Goal: Transaction & Acquisition: Purchase product/service

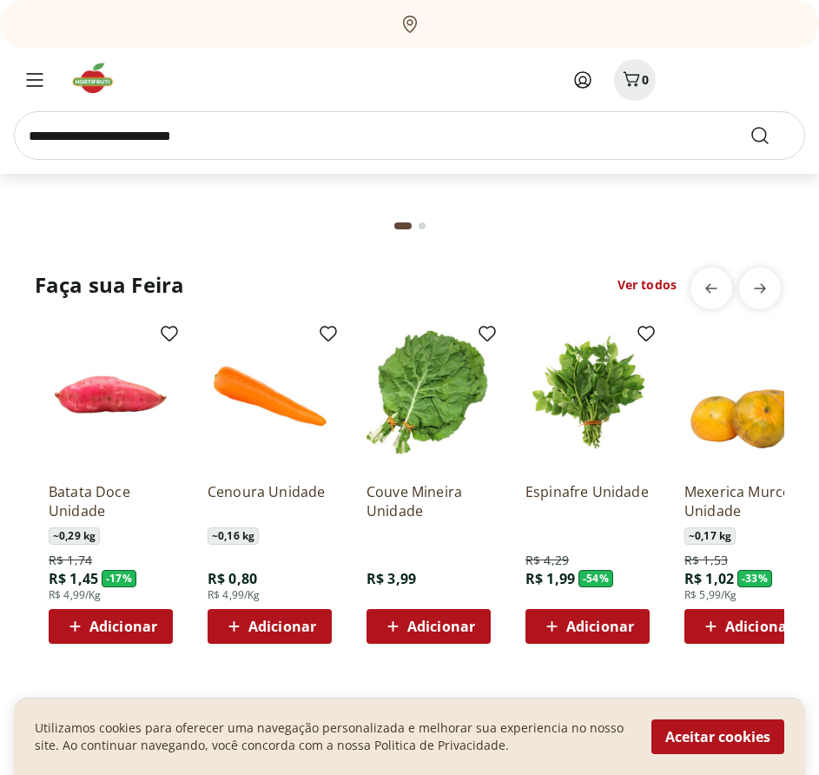
scroll to position [1651, 0]
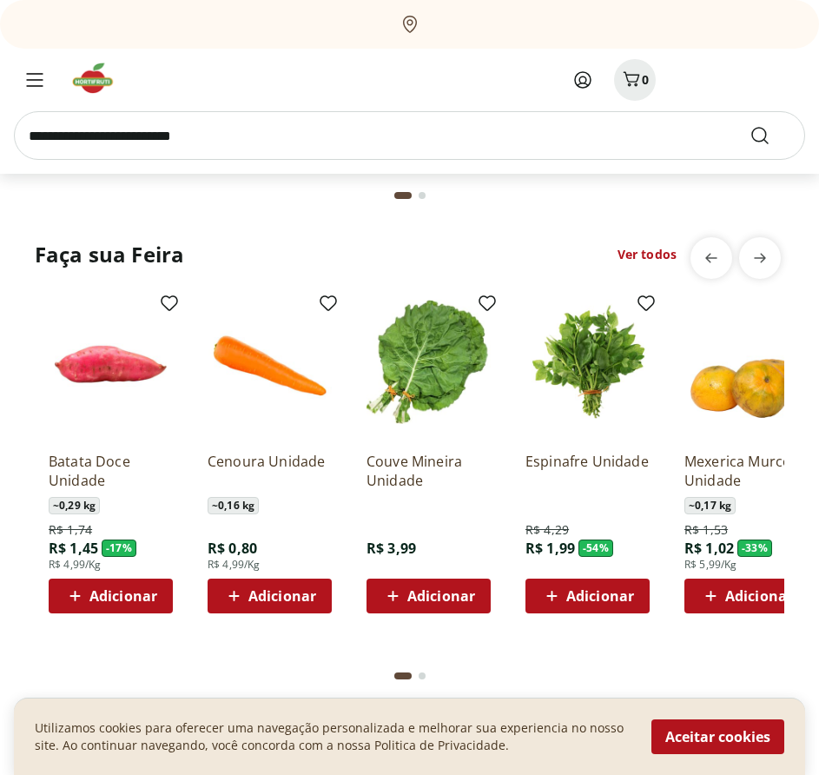
click at [660, 246] on link "Ver todos" at bounding box center [647, 254] width 59 height 17
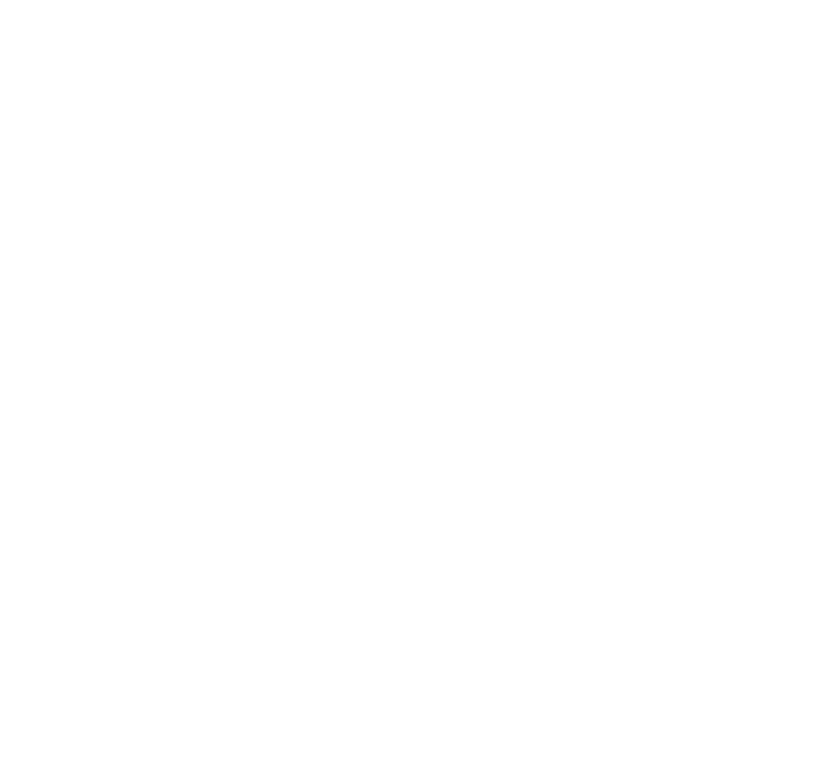
select select "**********"
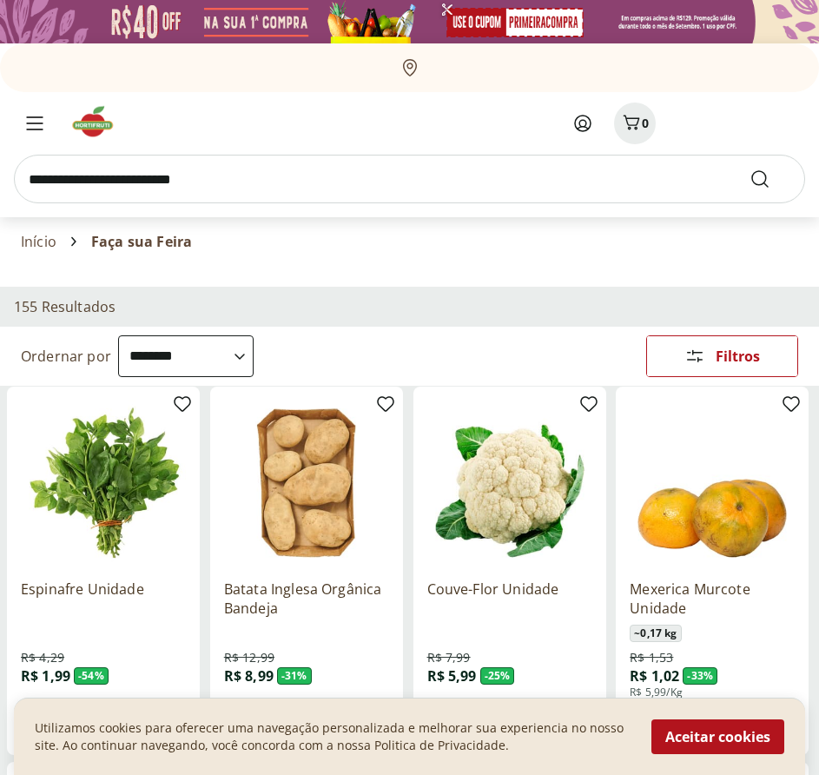
click at [229, 356] on select "**********" at bounding box center [186, 356] width 136 height 42
click at [510, 315] on div "155 Resultados" at bounding box center [409, 307] width 819 height 40
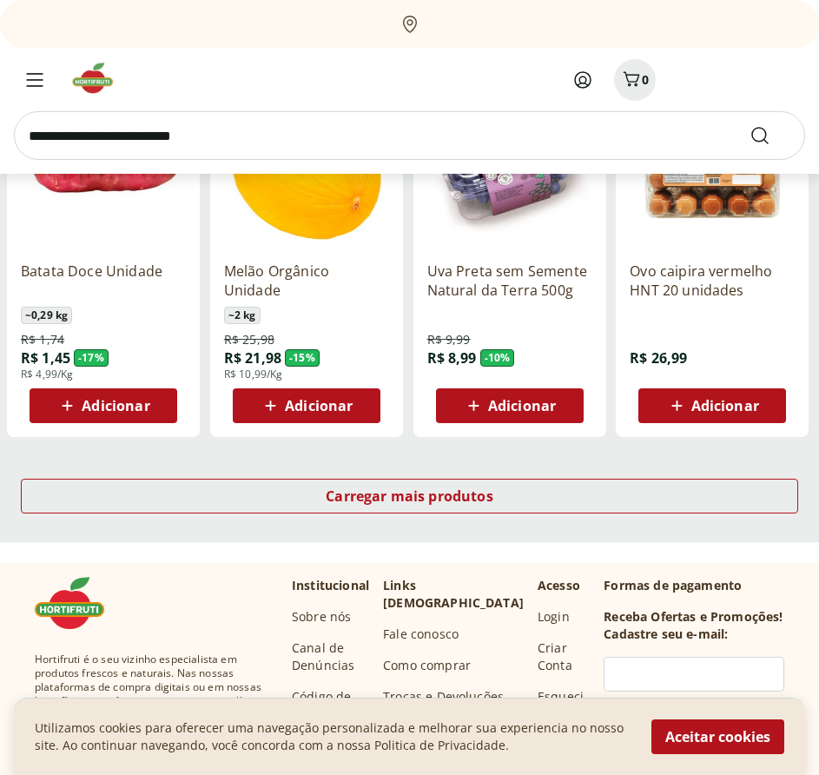
scroll to position [1129, 0]
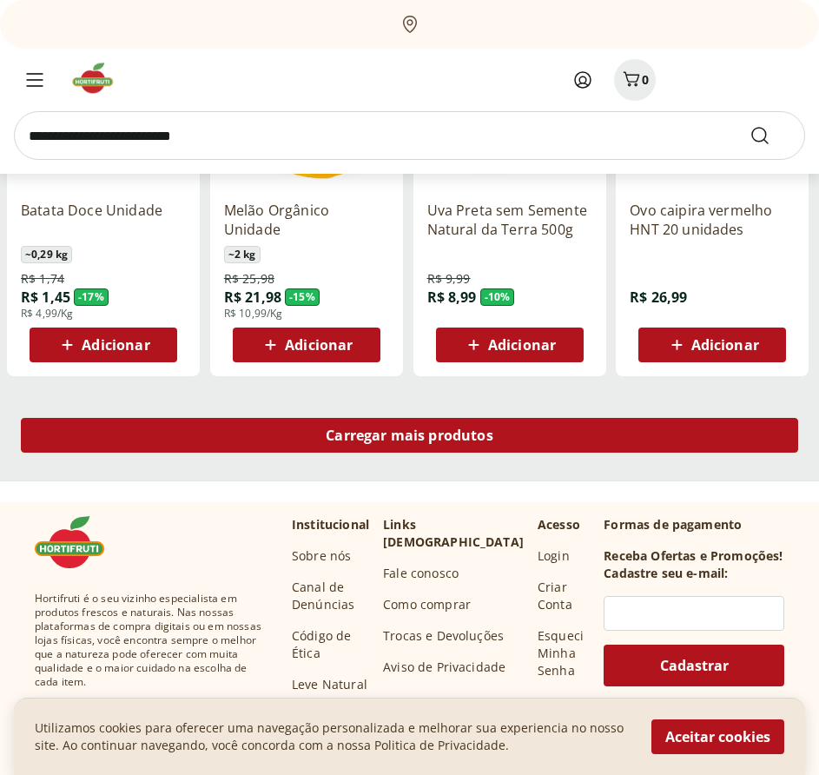
click at [496, 424] on div "Carregar mais produtos" at bounding box center [410, 435] width 778 height 35
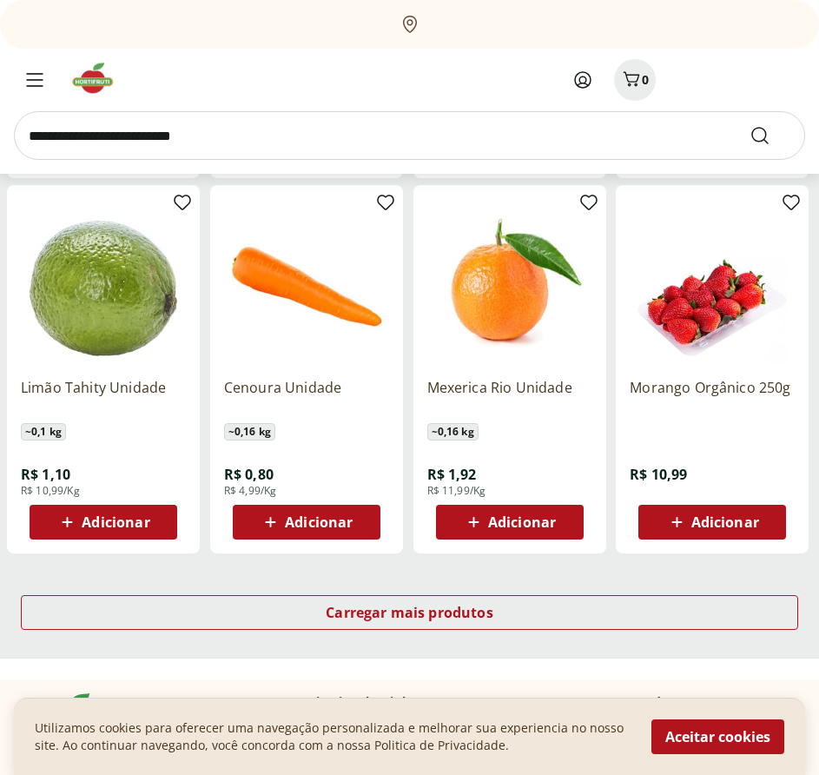
scroll to position [2346, 0]
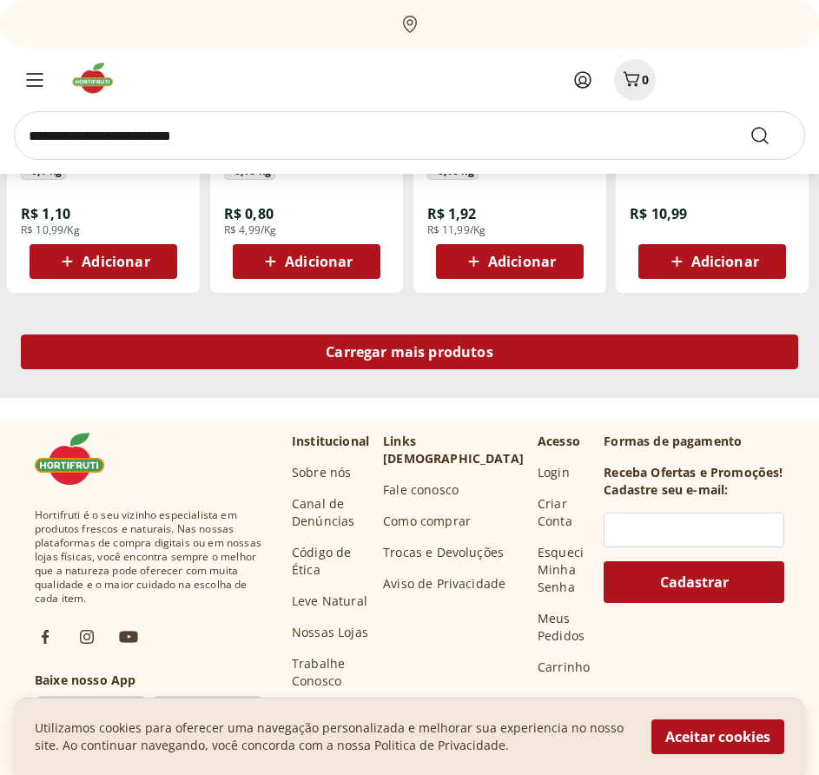
click at [539, 346] on div "Carregar mais produtos" at bounding box center [410, 351] width 778 height 35
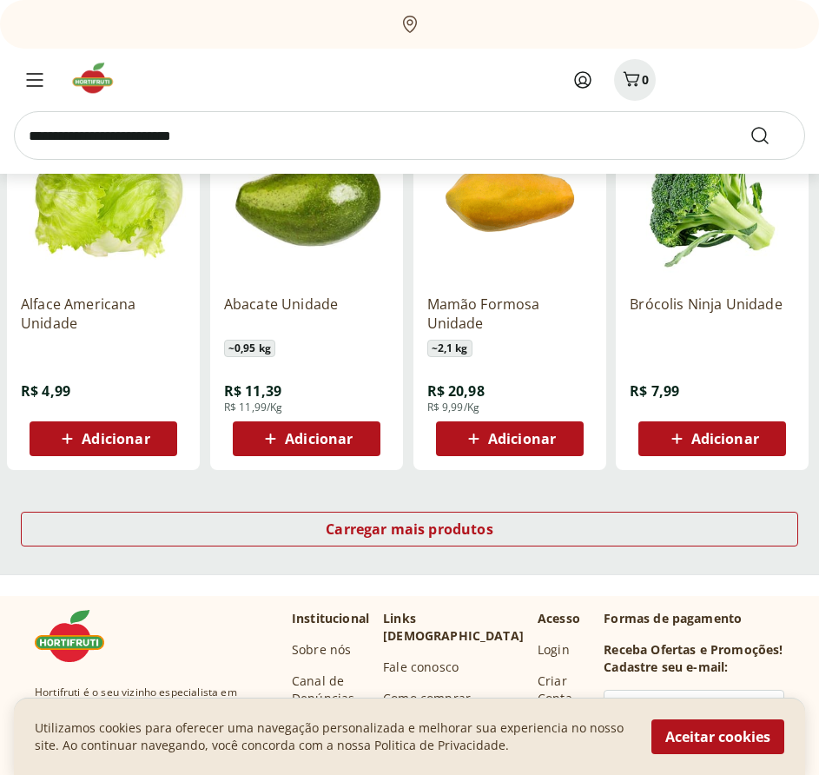
scroll to position [3649, 0]
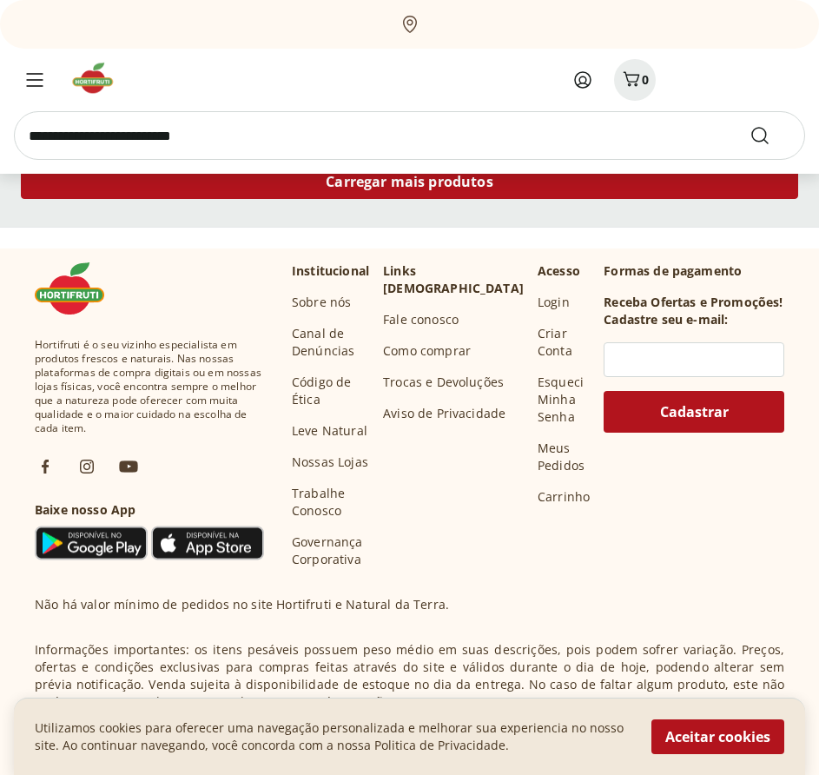
click at [533, 185] on div "Carregar mais produtos" at bounding box center [410, 181] width 778 height 35
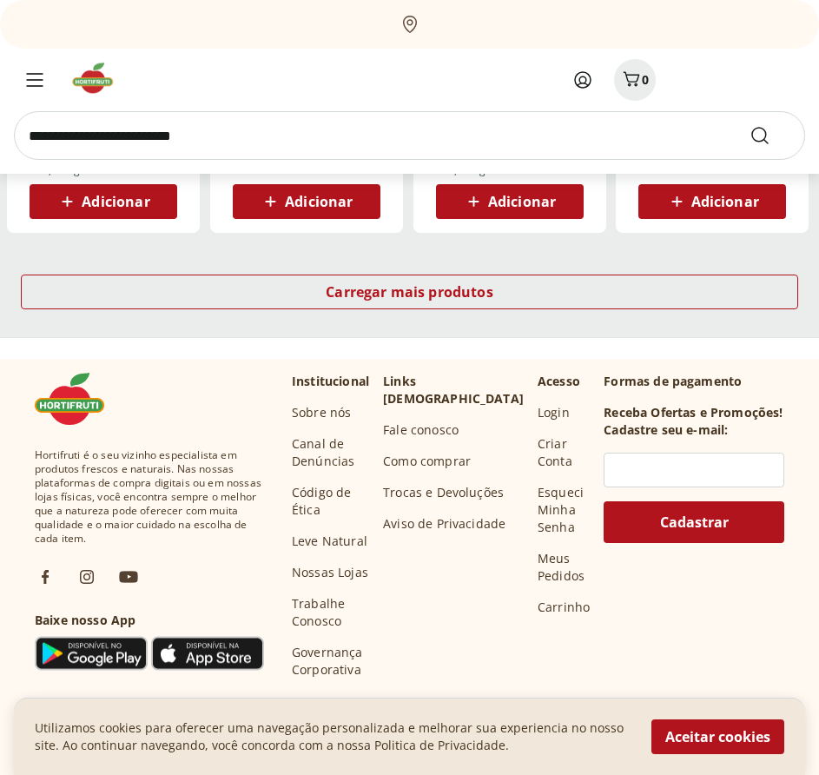
scroll to position [4691, 0]
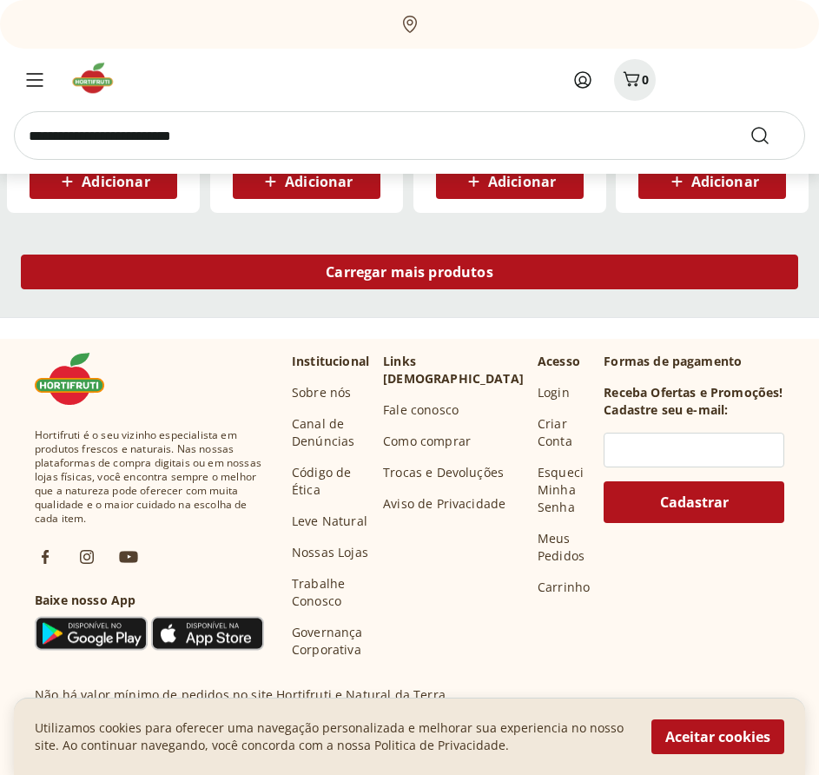
click at [553, 268] on div "Carregar mais produtos" at bounding box center [410, 272] width 778 height 35
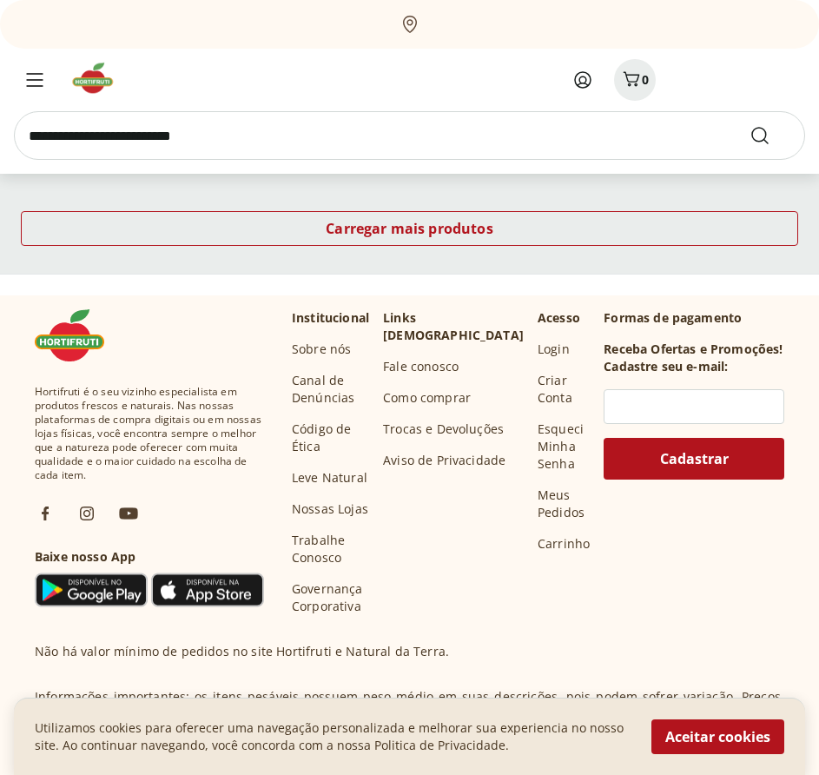
scroll to position [5907, 0]
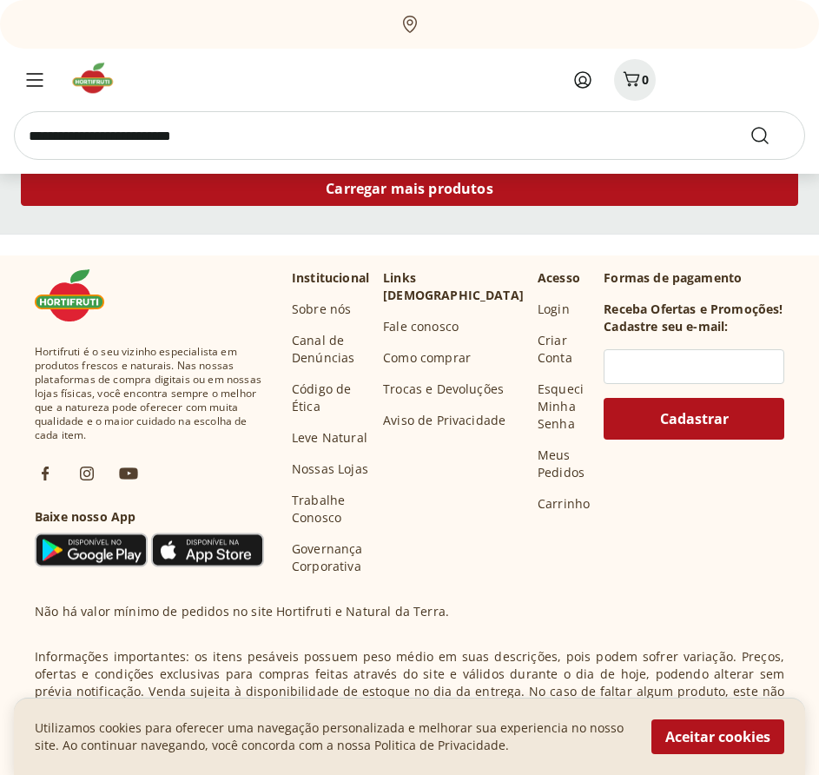
click at [607, 201] on div "Carregar mais produtos" at bounding box center [410, 188] width 778 height 35
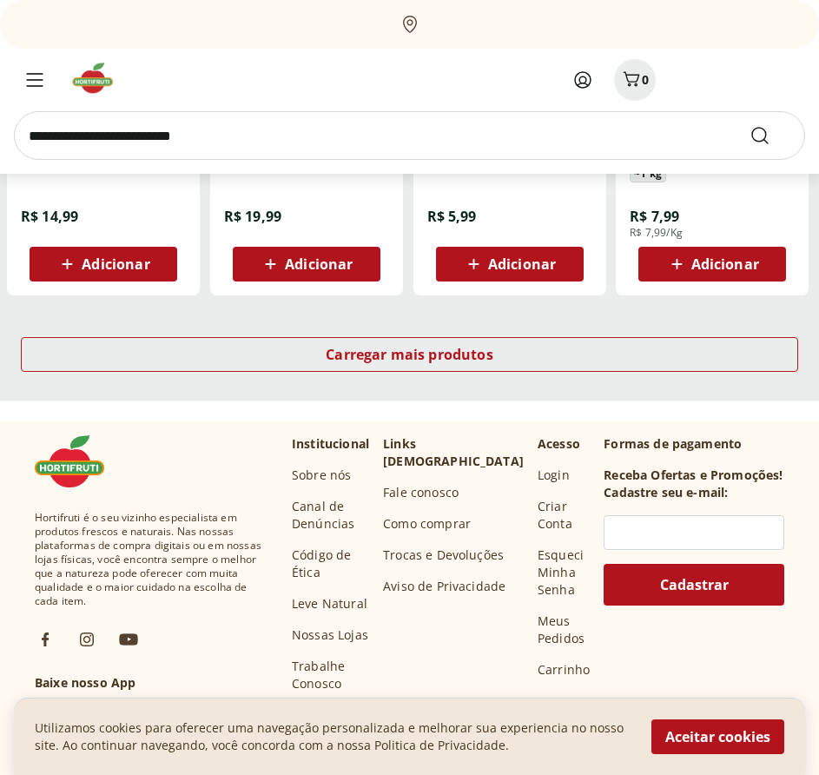
scroll to position [7037, 0]
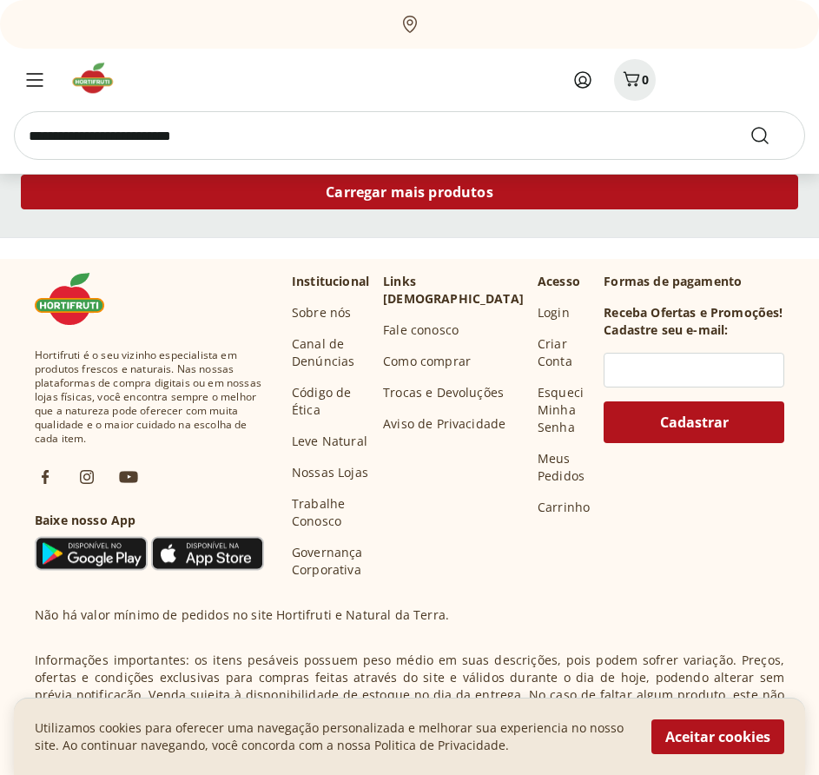
click at [622, 195] on div "Carregar mais produtos" at bounding box center [410, 192] width 778 height 35
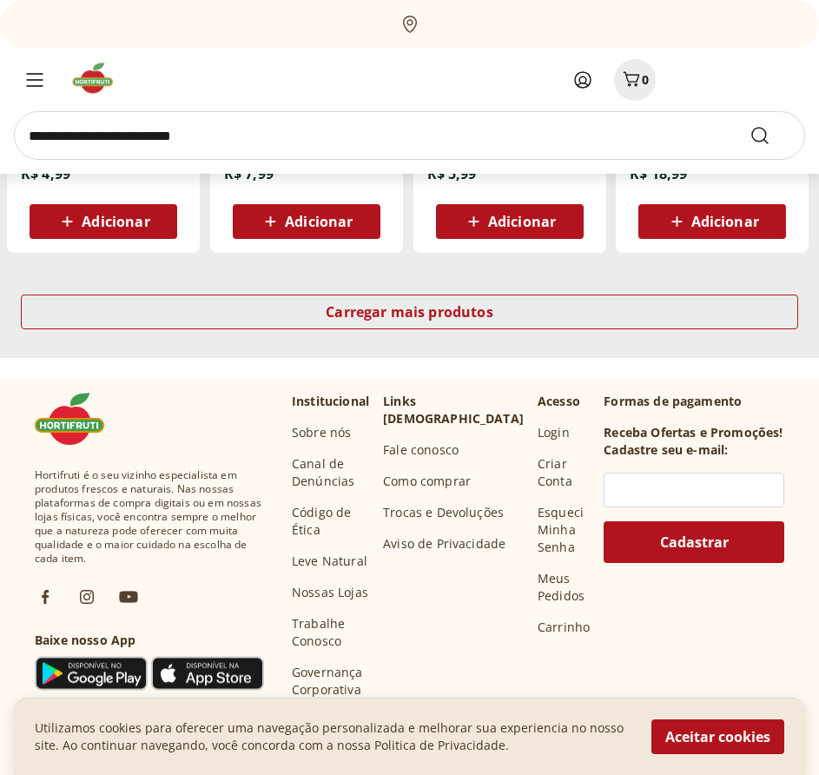
scroll to position [8079, 0]
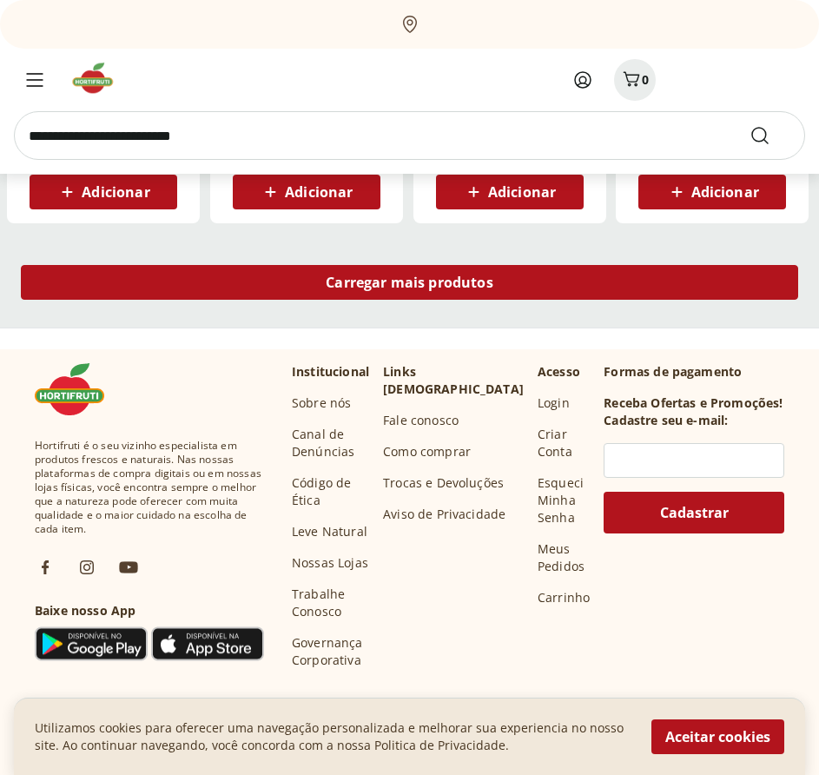
click at [587, 267] on div "Carregar mais produtos" at bounding box center [410, 282] width 778 height 35
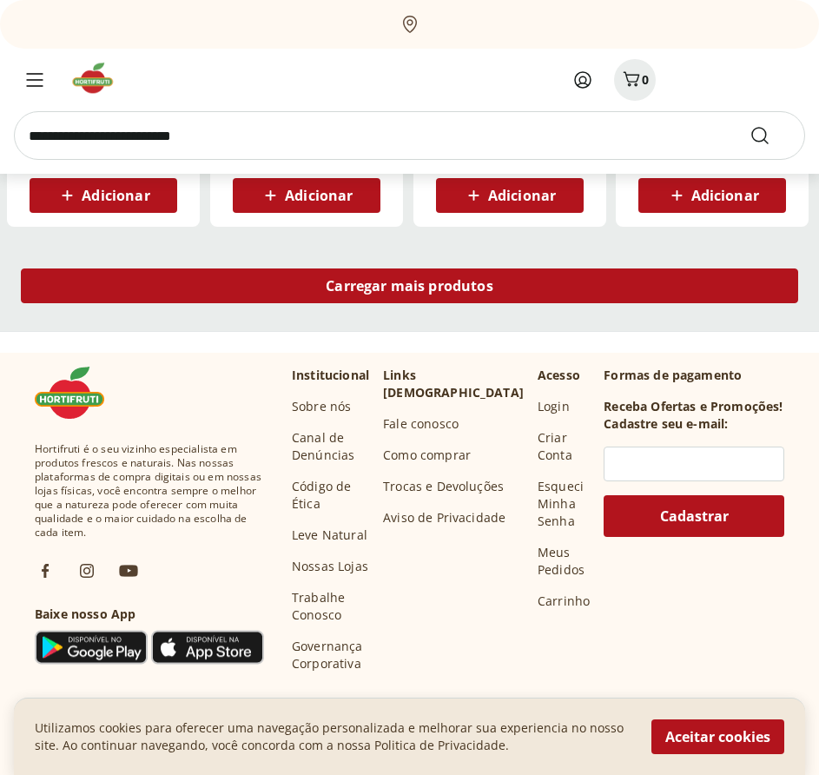
click at [580, 294] on div "Carregar mais produtos" at bounding box center [410, 285] width 778 height 35
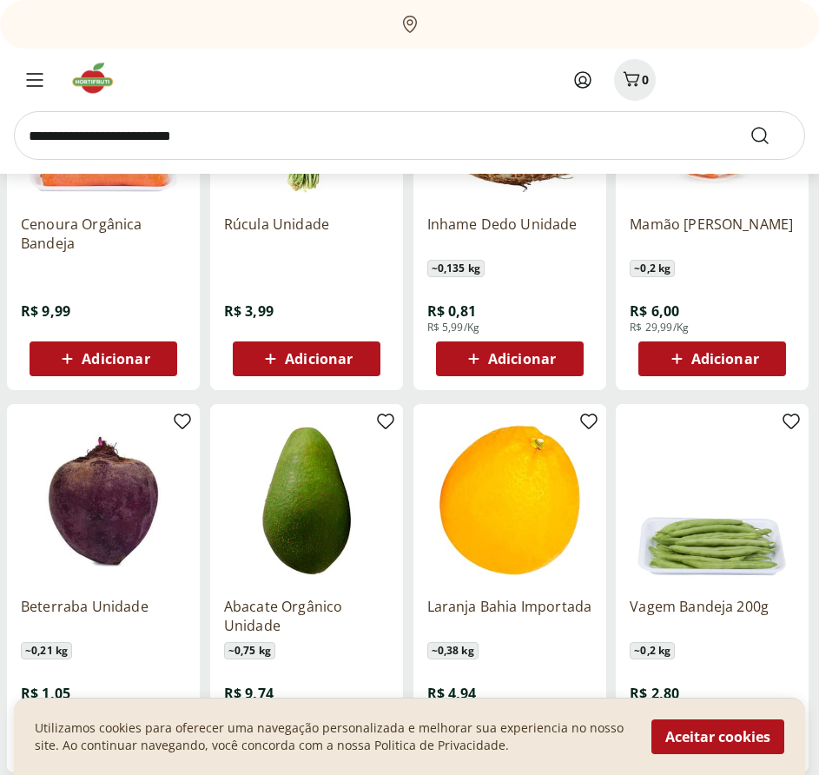
click at [657, 240] on div "Mamão Cortadinho ~ 0,2 kg R$ 6,00 R$ 29,99/Kg Adicionar" at bounding box center [712, 206] width 193 height 368
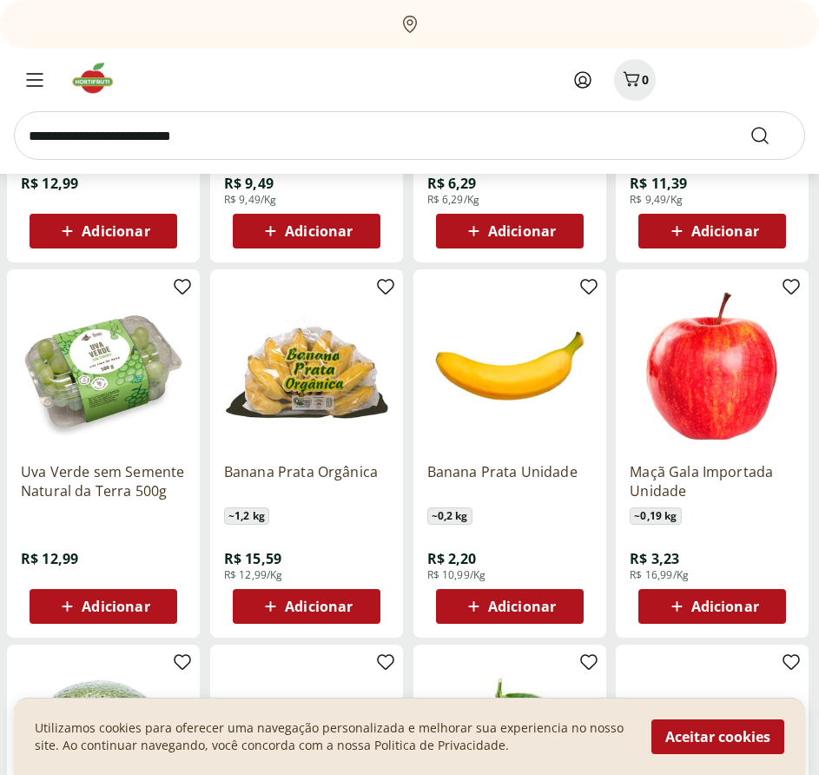
scroll to position [1651, 0]
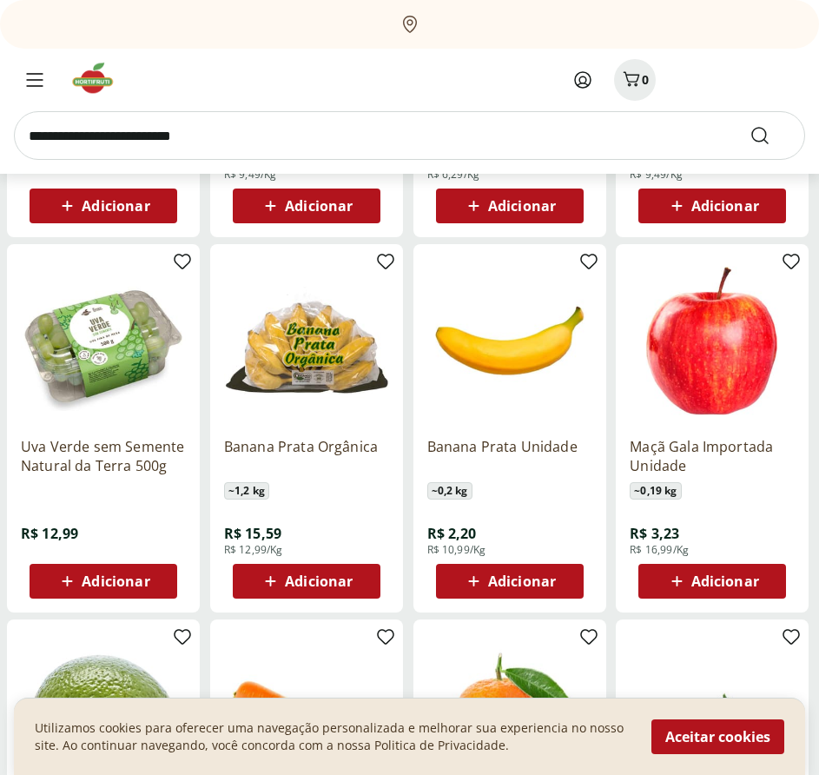
click at [670, 572] on icon at bounding box center [677, 581] width 22 height 21
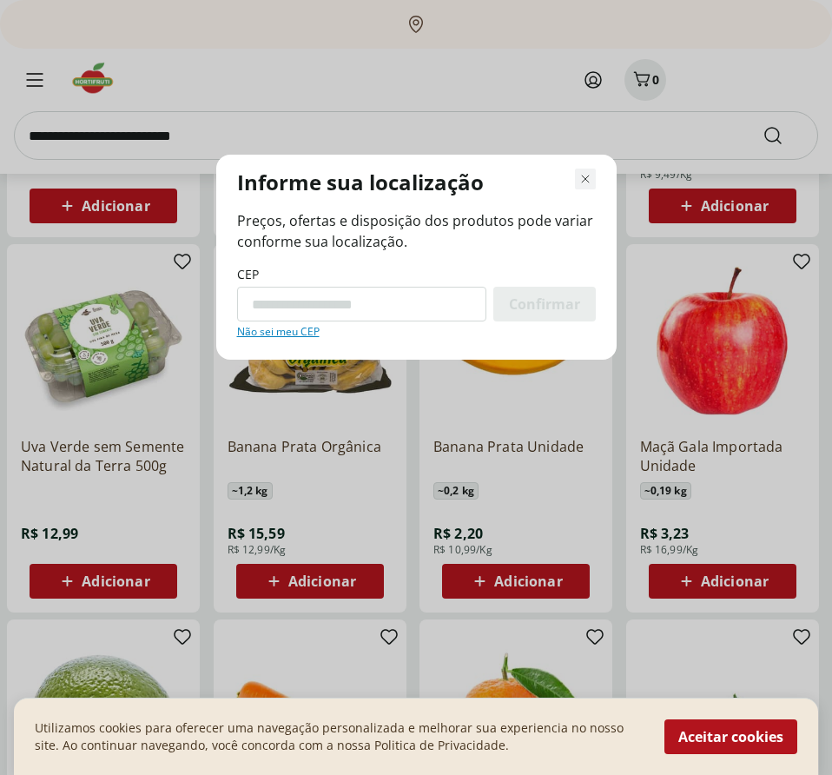
click at [587, 186] on icon "Fechar modal de regionalização" at bounding box center [585, 179] width 21 height 21
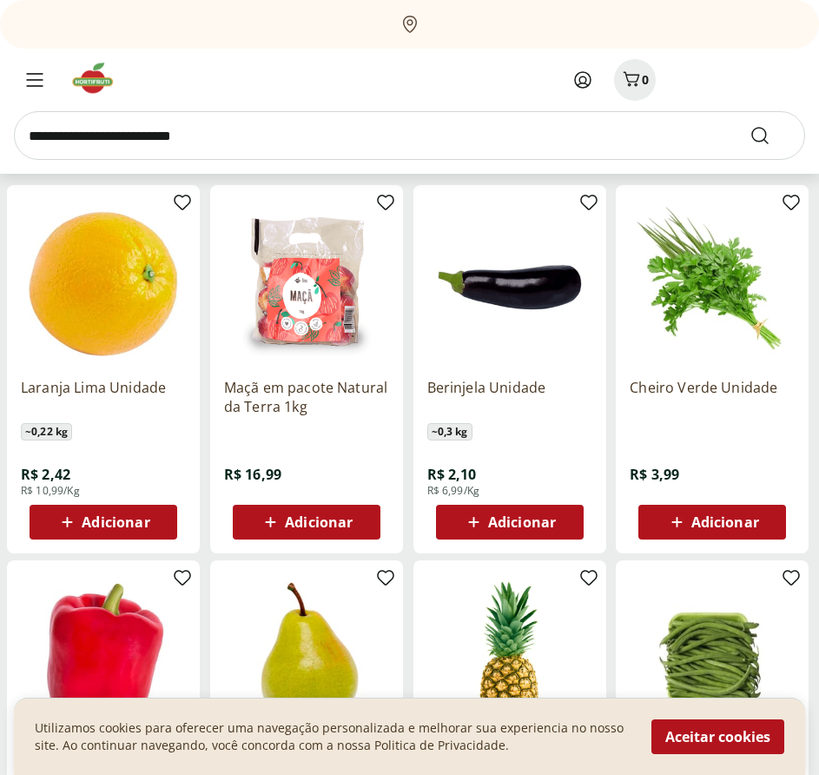
scroll to position [4691, 0]
